Goal: Task Accomplishment & Management: Complete application form

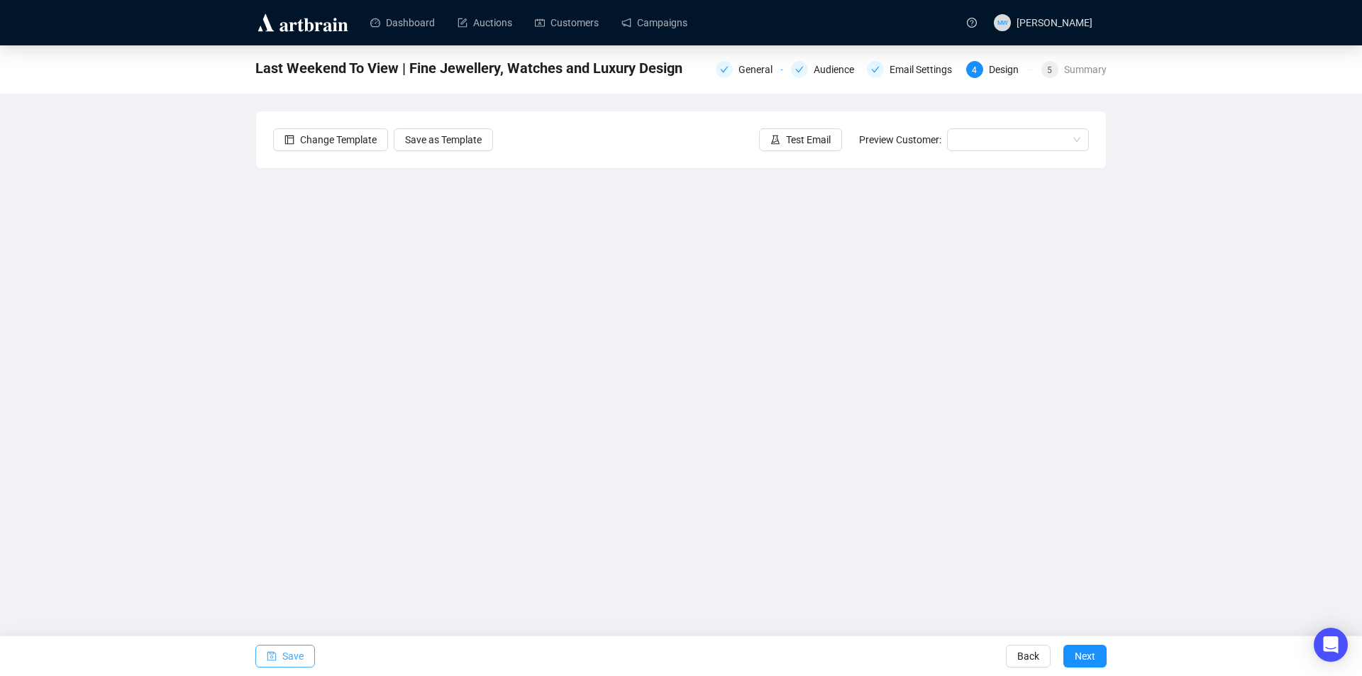
click at [281, 655] on button "Save" at bounding box center [285, 656] width 60 height 23
click at [292, 655] on span "Save" at bounding box center [292, 656] width 21 height 40
click at [275, 657] on icon "save" at bounding box center [272, 656] width 10 height 10
click at [274, 646] on span "button" at bounding box center [272, 656] width 10 height 40
click at [271, 648] on span "button" at bounding box center [272, 656] width 10 height 40
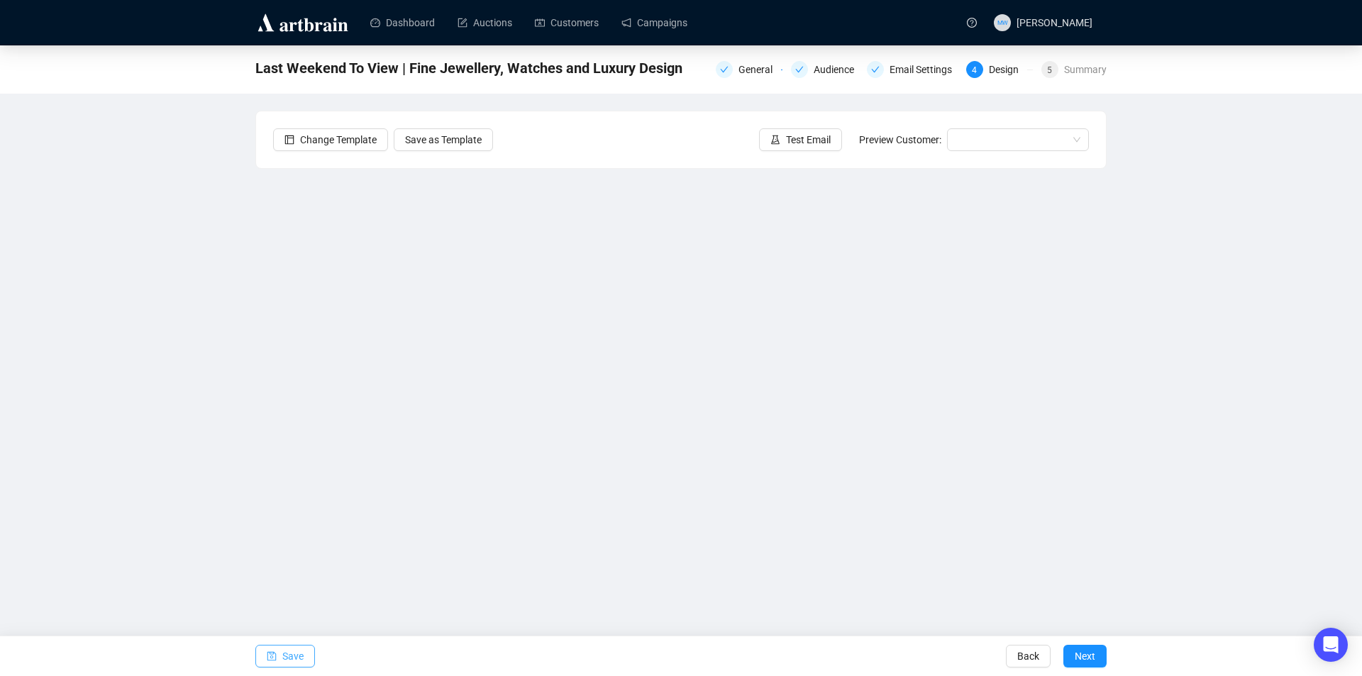
click at [282, 654] on span "Save" at bounding box center [292, 656] width 21 height 40
click at [299, 654] on span "Save" at bounding box center [292, 656] width 21 height 40
click at [282, 656] on button "Save" at bounding box center [285, 656] width 60 height 23
click at [279, 655] on button "Save" at bounding box center [285, 656] width 60 height 23
click at [268, 655] on icon "save" at bounding box center [272, 656] width 10 height 10
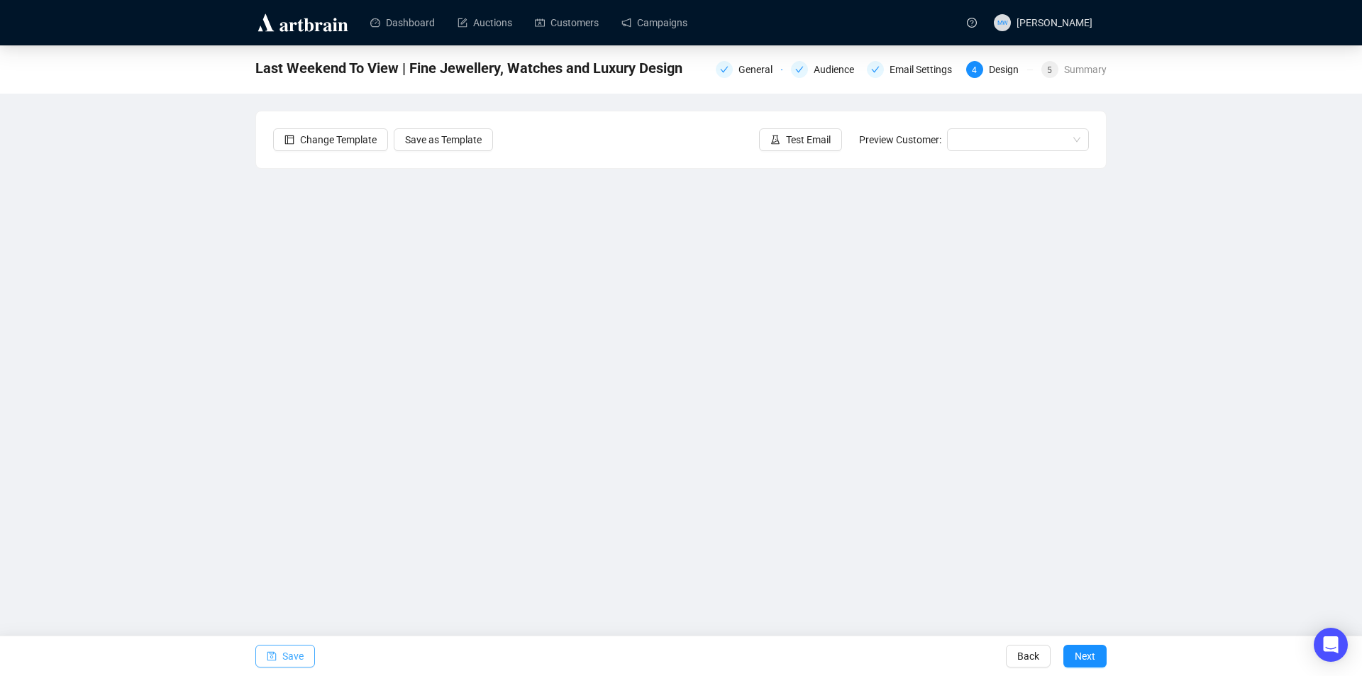
click at [294, 660] on span "Save" at bounding box center [292, 656] width 21 height 40
click at [293, 652] on span "Save" at bounding box center [292, 656] width 21 height 40
click at [281, 660] on button "Save" at bounding box center [285, 656] width 60 height 23
click at [282, 652] on span "Save" at bounding box center [292, 656] width 21 height 40
click at [284, 658] on span "Save" at bounding box center [292, 656] width 21 height 40
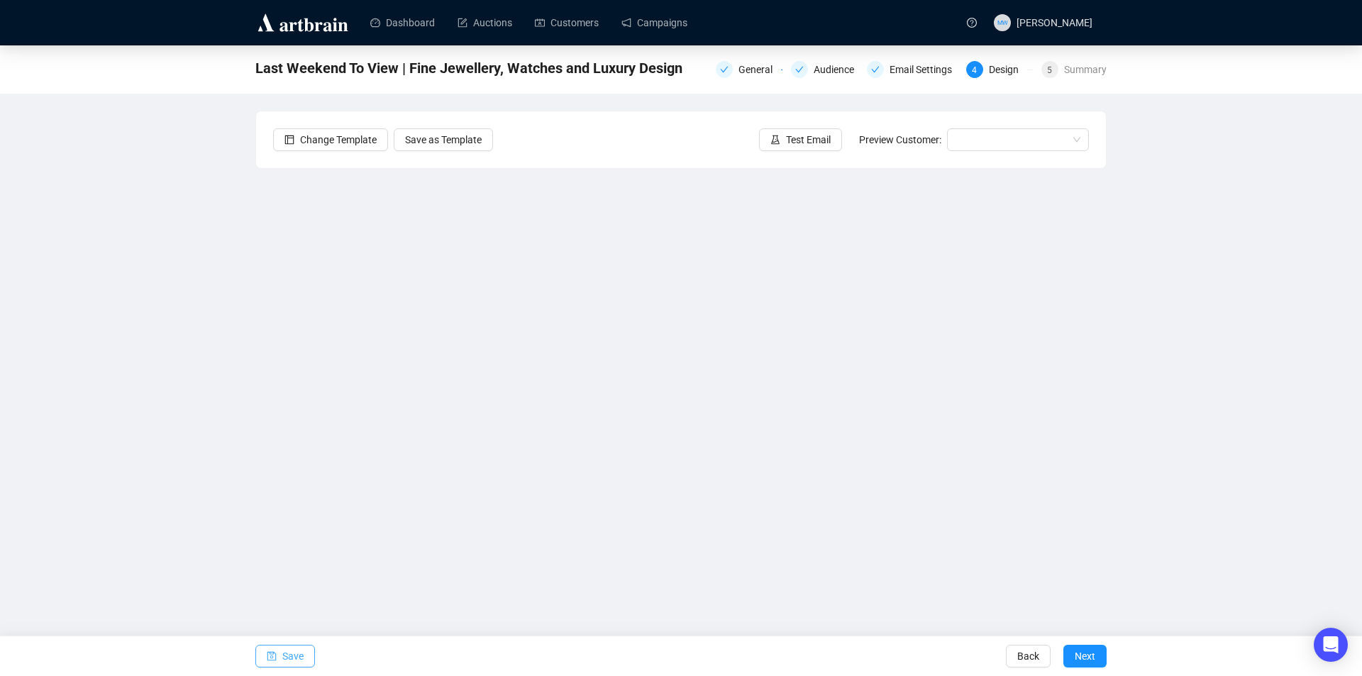
click at [279, 653] on button "Save" at bounding box center [285, 656] width 60 height 23
click at [275, 658] on icon "save" at bounding box center [272, 656] width 10 height 10
click at [270, 654] on icon "save" at bounding box center [271, 656] width 9 height 9
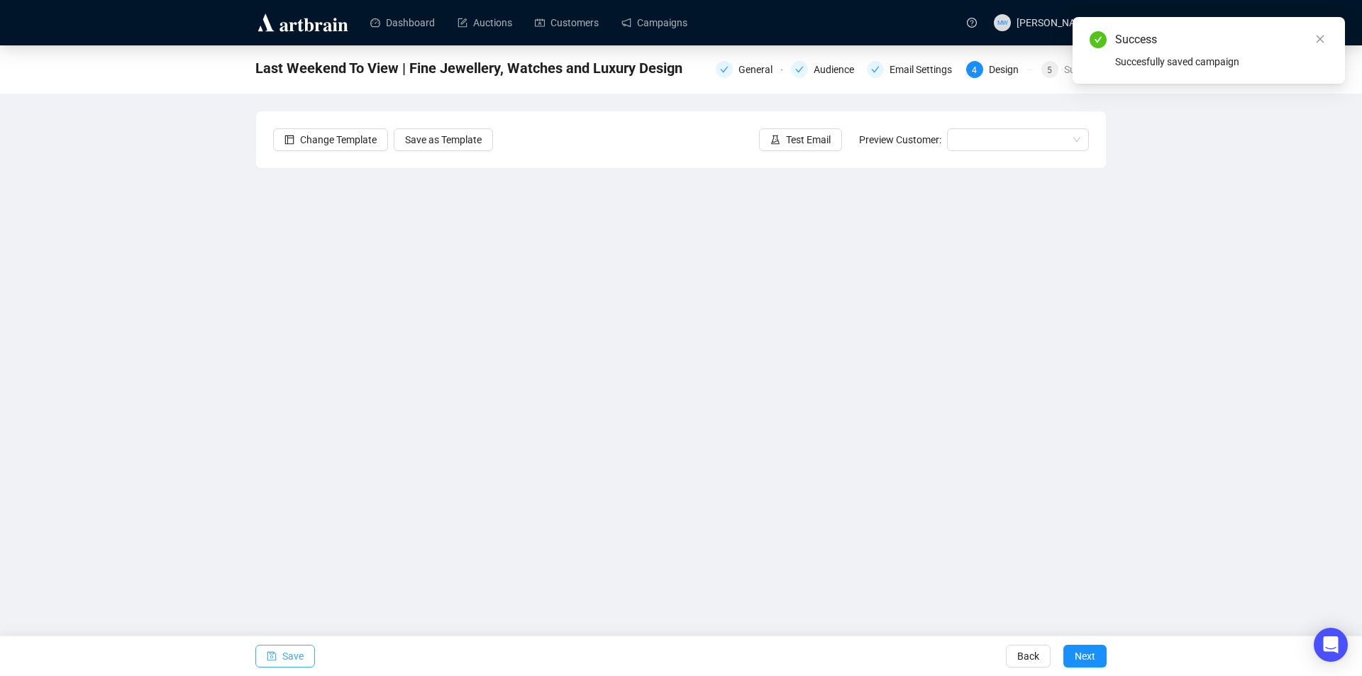
click at [293, 651] on span "Save" at bounding box center [292, 656] width 21 height 40
click at [1317, 41] on icon "close" at bounding box center [1320, 39] width 10 height 10
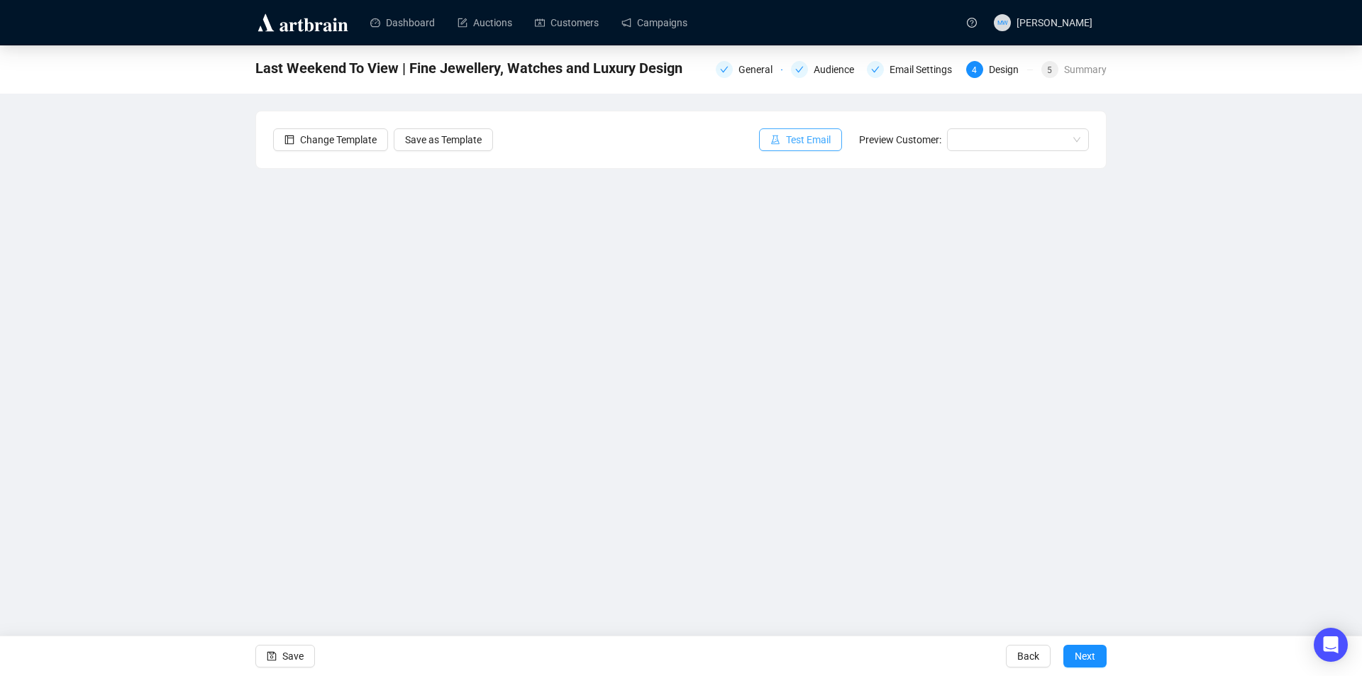
click at [819, 133] on span "Test Email" at bounding box center [808, 140] width 45 height 16
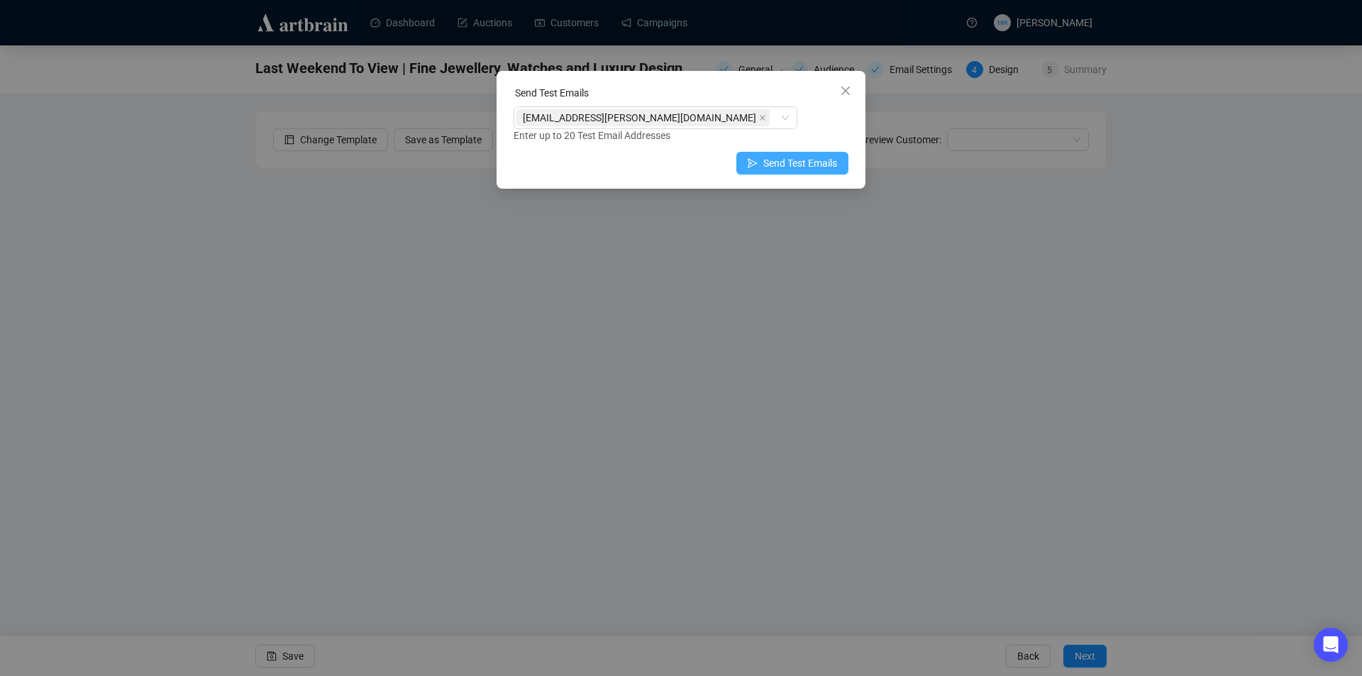
click at [777, 162] on span "Send Test Emails" at bounding box center [800, 163] width 74 height 16
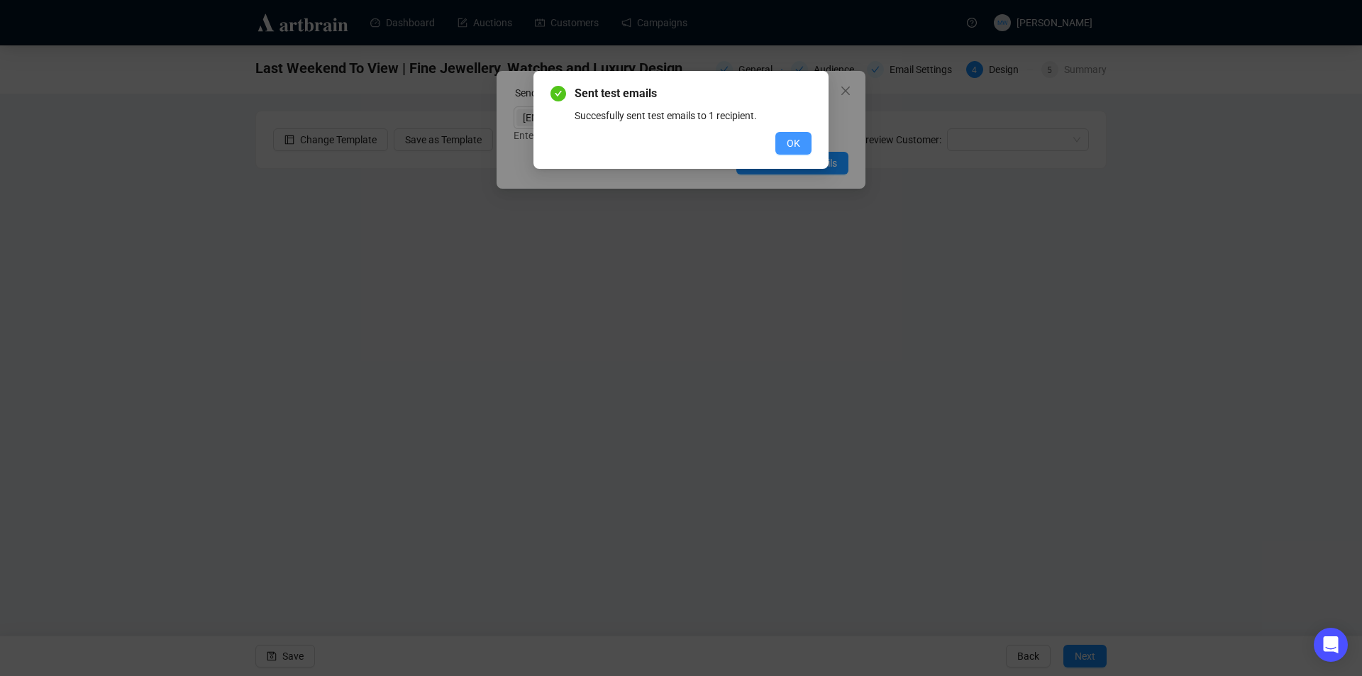
click at [790, 138] on span "OK" at bounding box center [793, 143] width 13 height 16
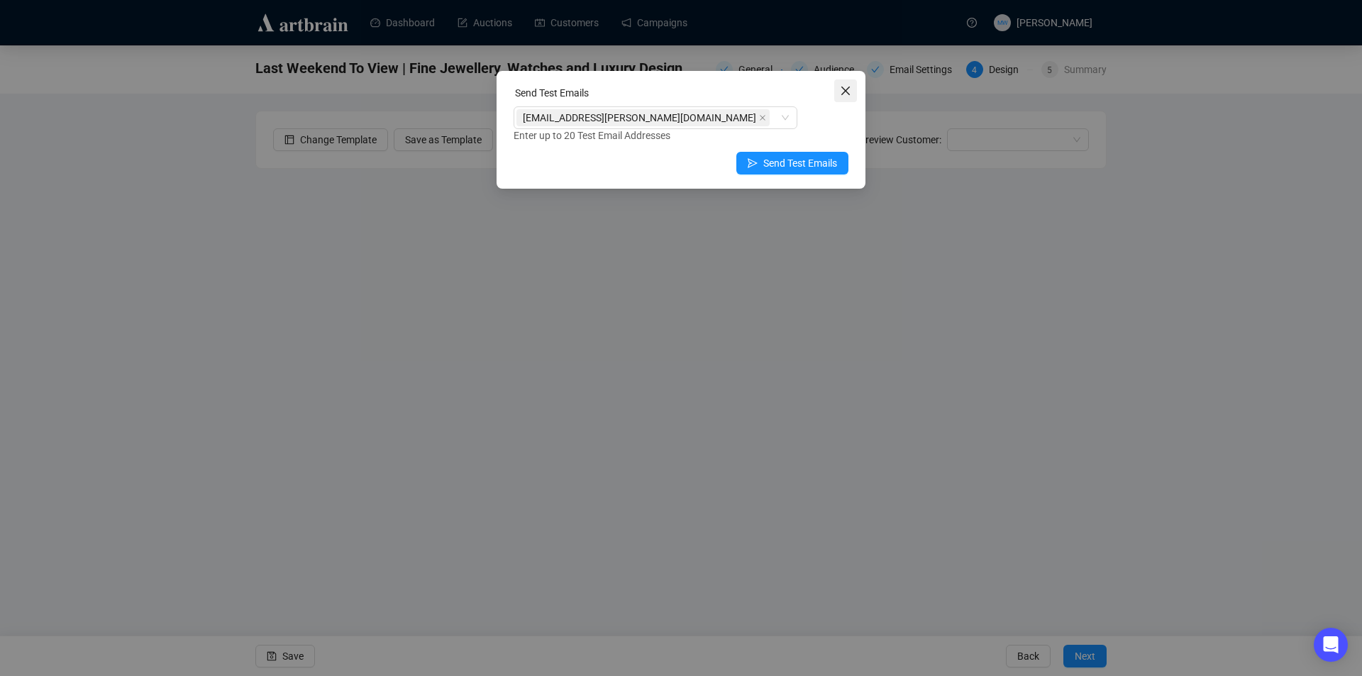
click at [851, 94] on span "Close" at bounding box center [845, 90] width 23 height 11
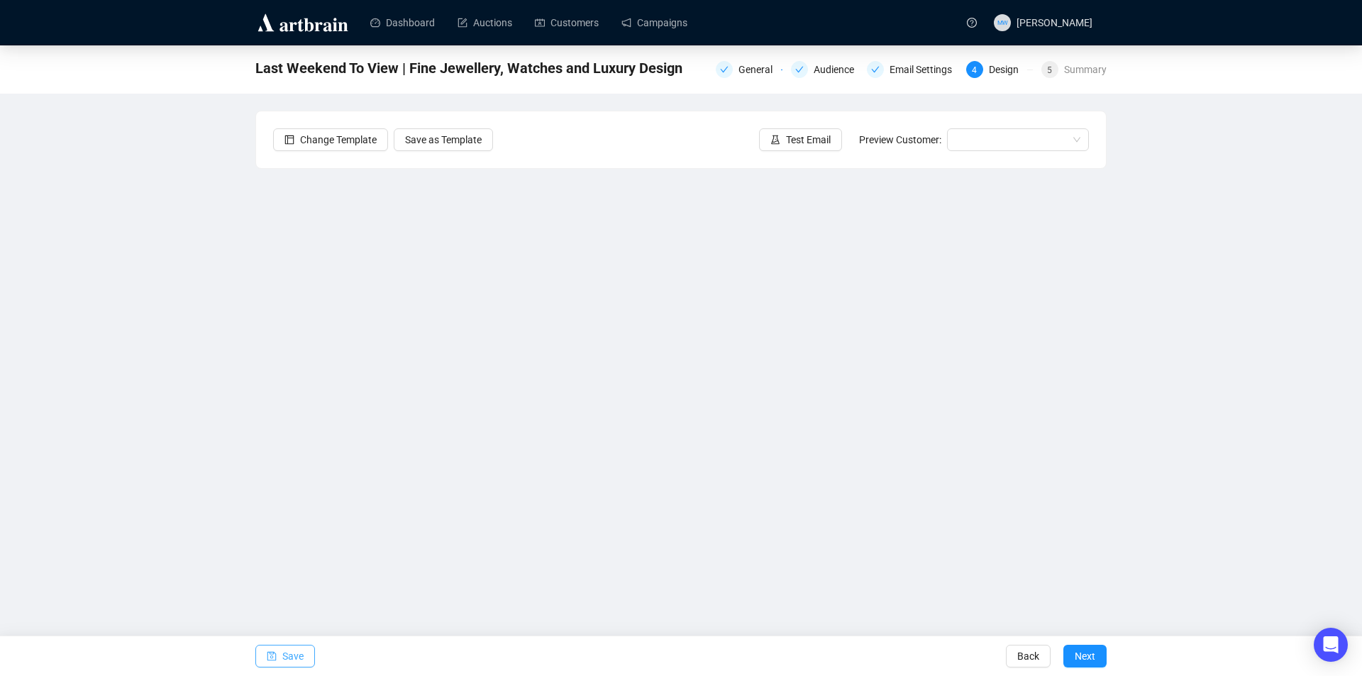
click at [277, 651] on button "Save" at bounding box center [285, 656] width 60 height 23
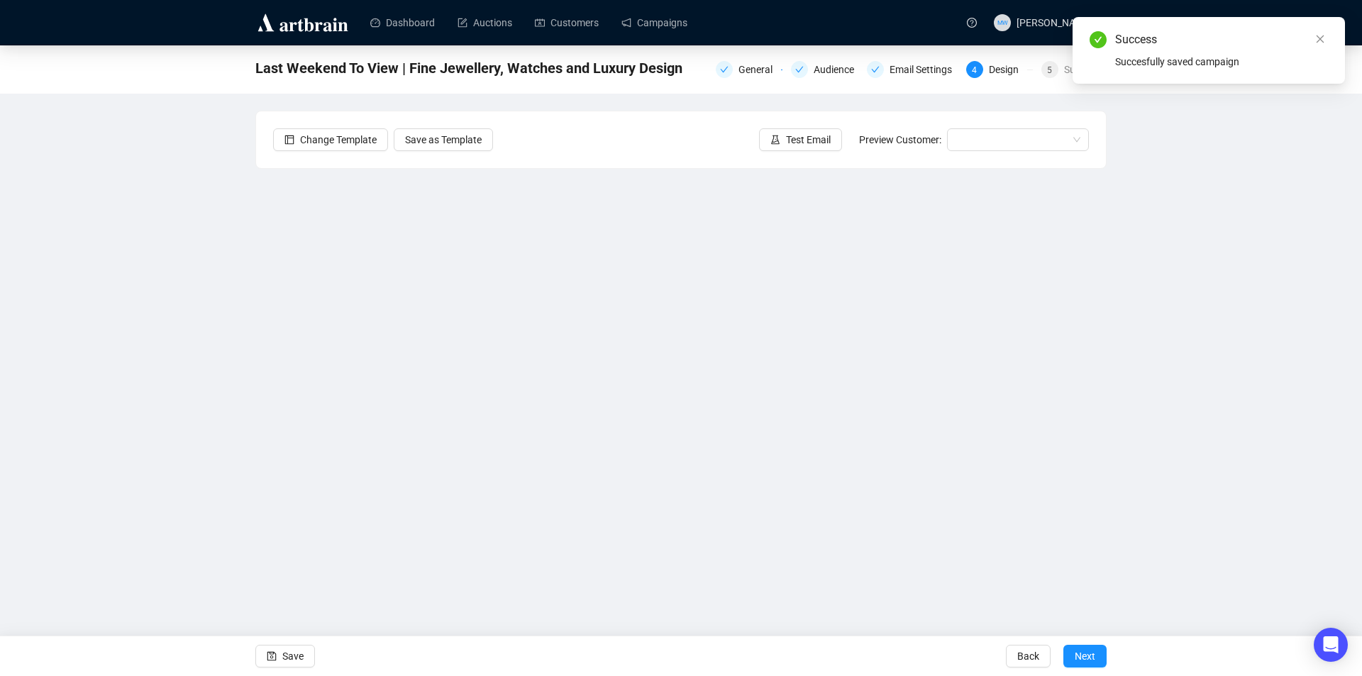
click at [204, 428] on div "Last Weekend To View | Fine Jewellery, Watches and Luxury Design General Audien…" at bounding box center [681, 316] width 1362 height 543
click at [287, 657] on span "Save" at bounding box center [292, 656] width 21 height 40
click at [659, 23] on link "Campaigns" at bounding box center [654, 22] width 66 height 37
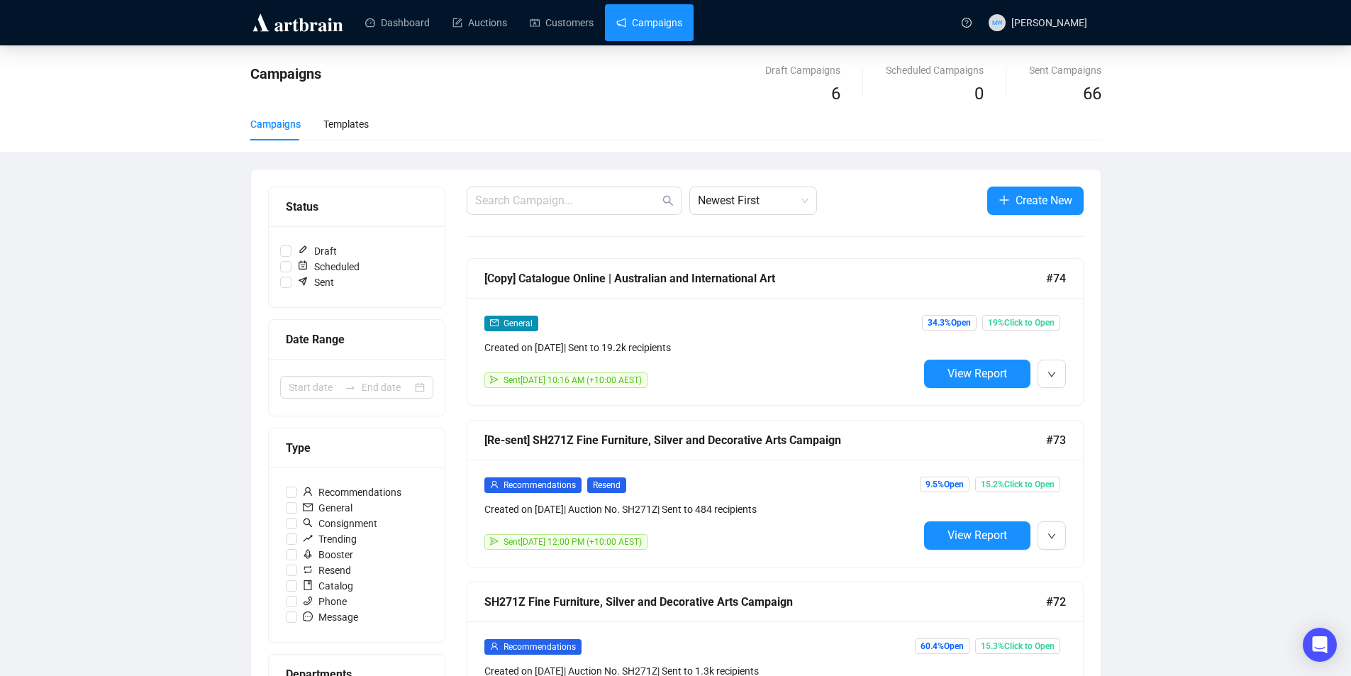
click at [882, 267] on div "[Copy] Catalogue Online | Australian and International Art #74" at bounding box center [775, 279] width 616 height 40
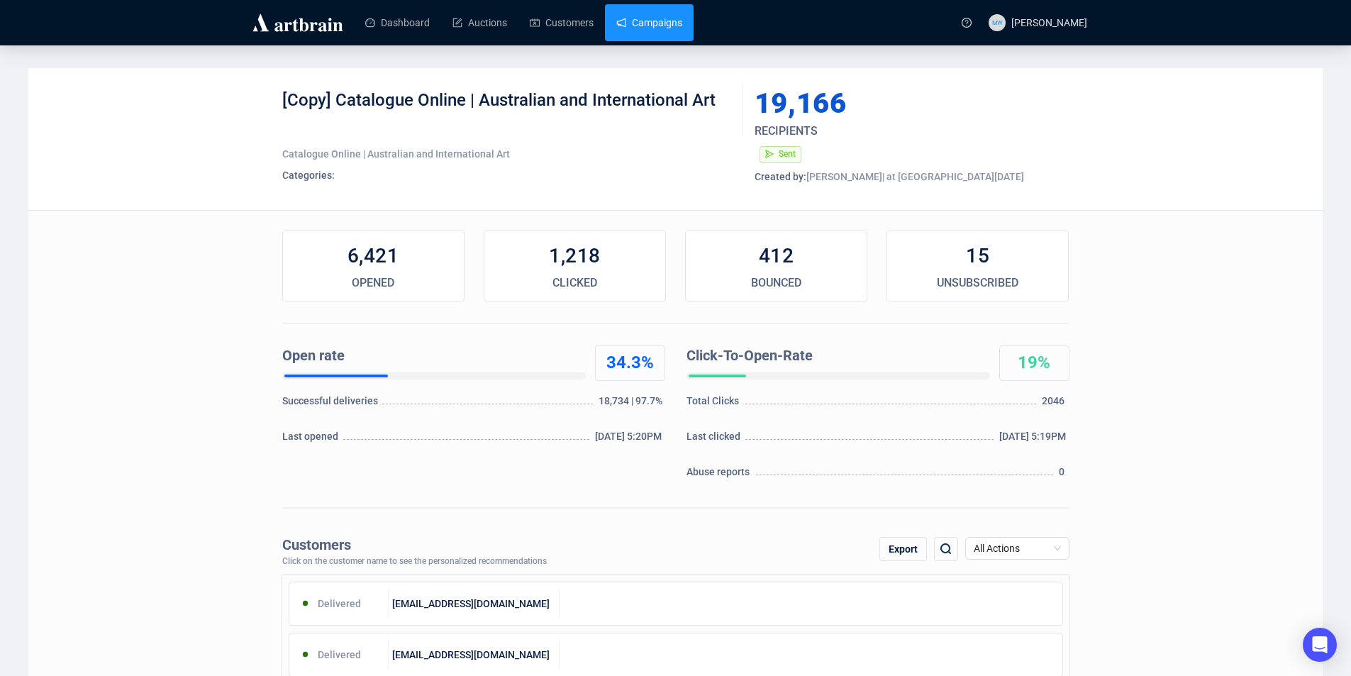
click at [648, 15] on link "Campaigns" at bounding box center [649, 22] width 66 height 37
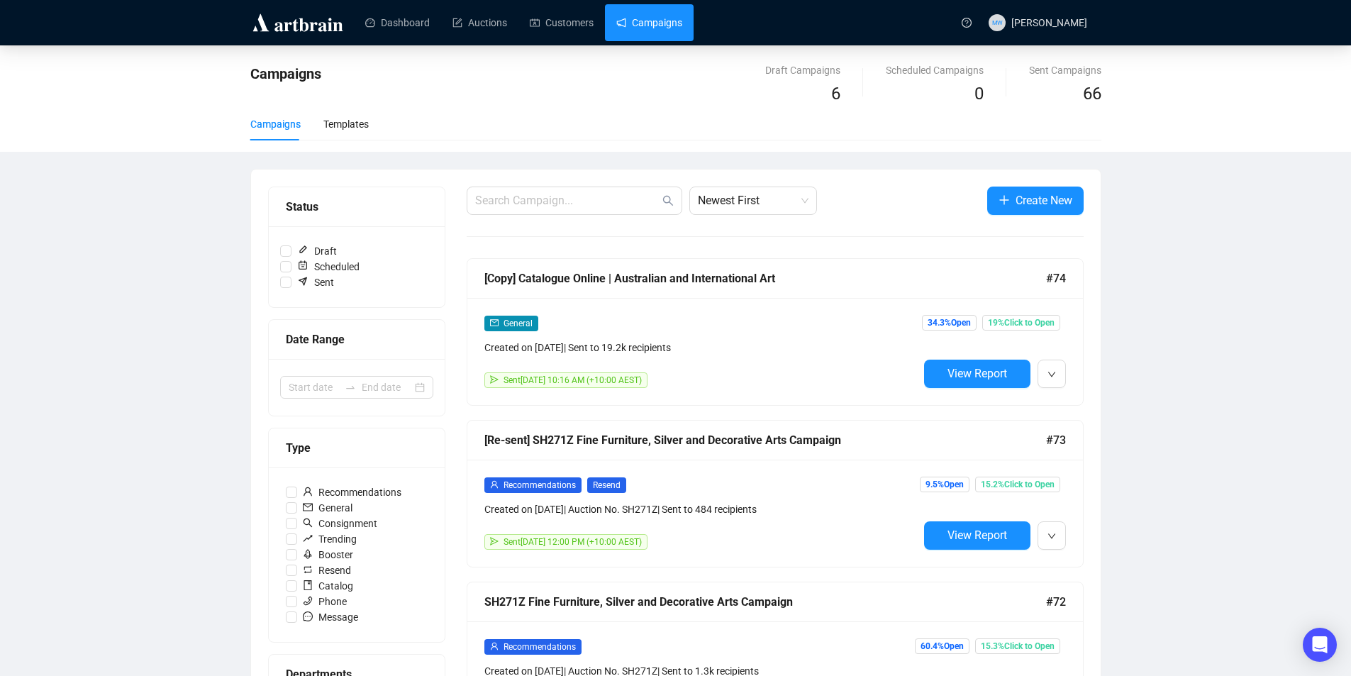
scroll to position [71, 0]
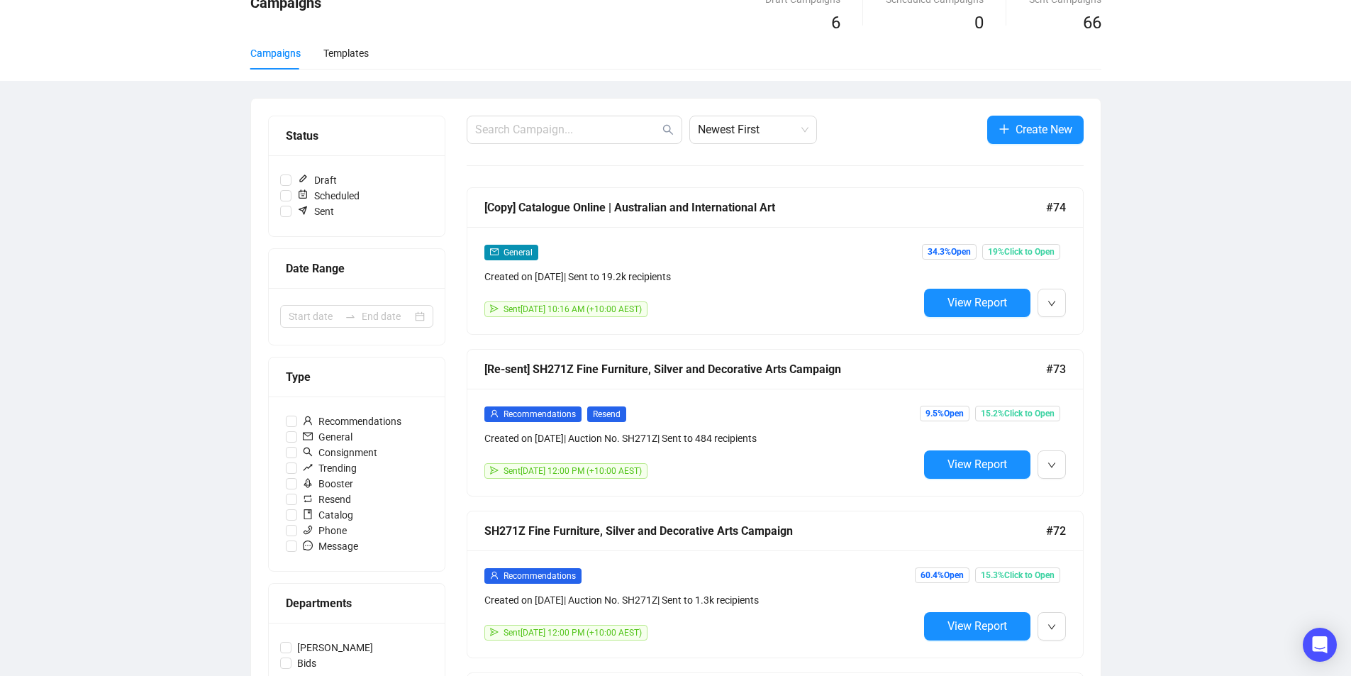
click at [749, 274] on div "Created on [DATE] | Sent to 19.2k recipients" at bounding box center [701, 277] width 434 height 16
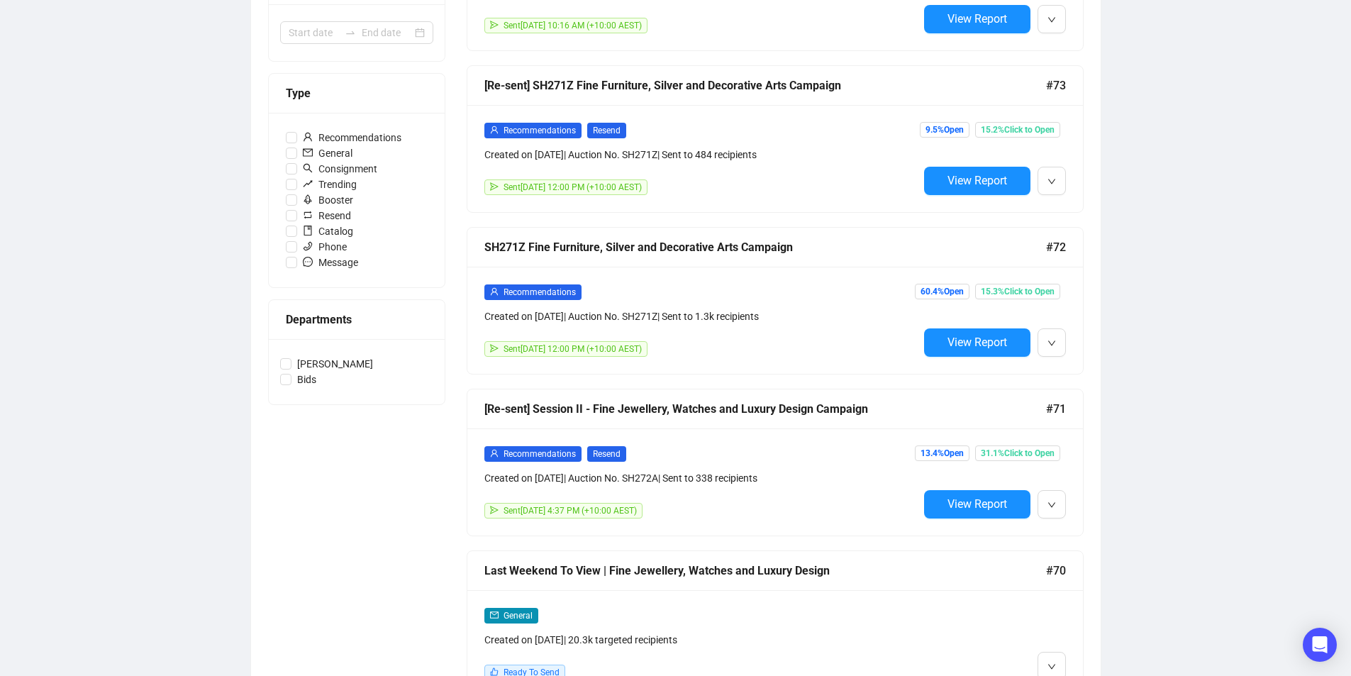
scroll to position [426, 0]
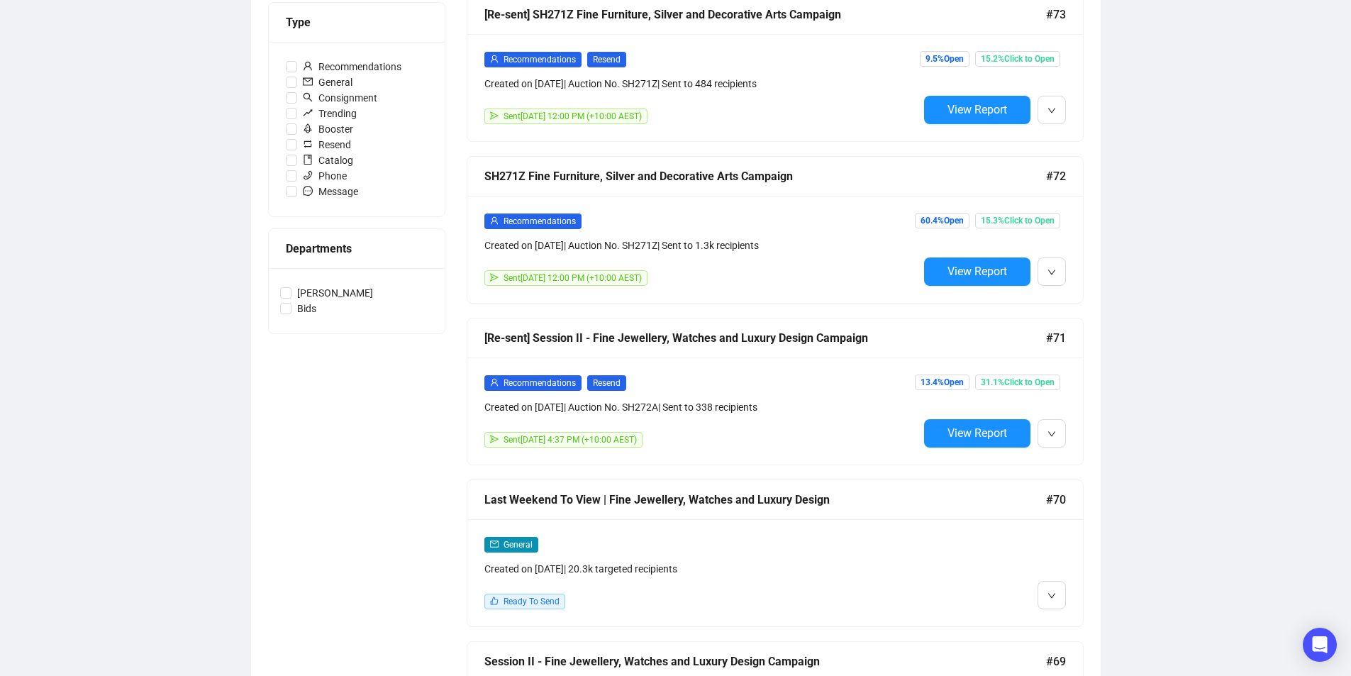
click at [782, 514] on div "Last Weekend To View | Fine Jewellery, Watches and Luxury Design #70" at bounding box center [775, 500] width 616 height 40
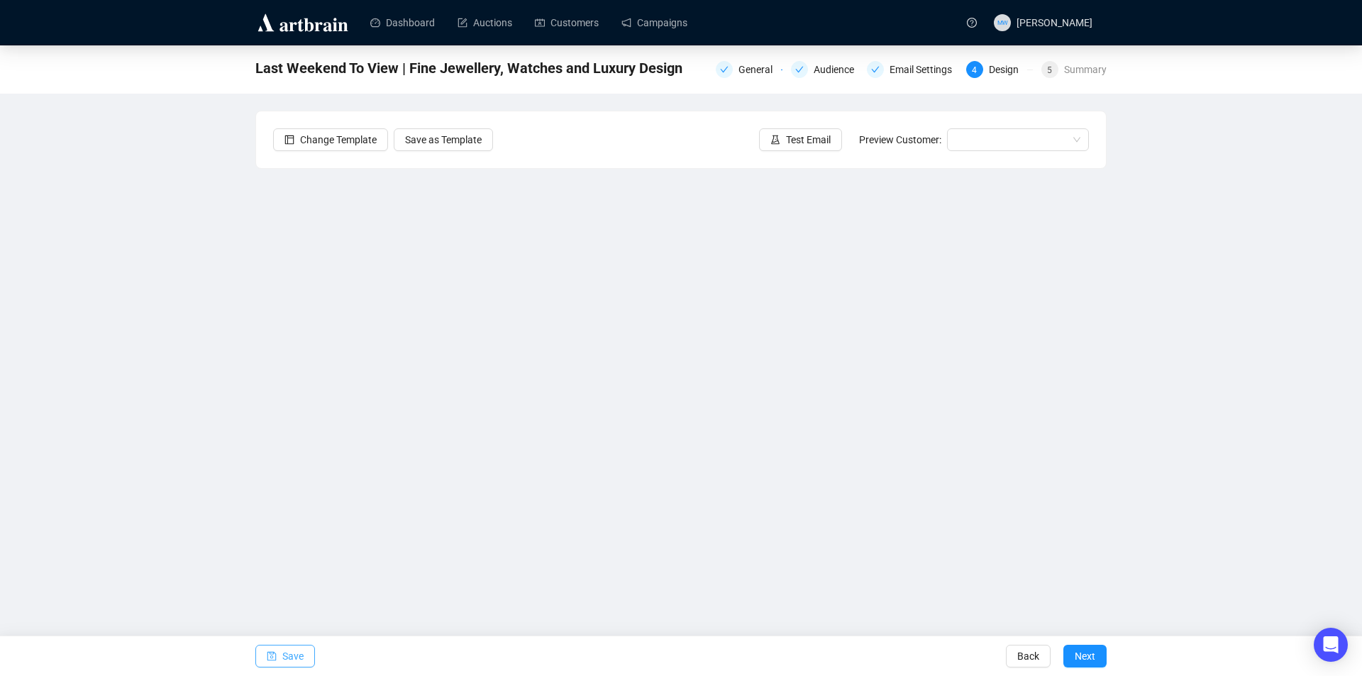
click at [289, 658] on span "Save" at bounding box center [292, 656] width 21 height 40
